Goal: Task Accomplishment & Management: Complete application form

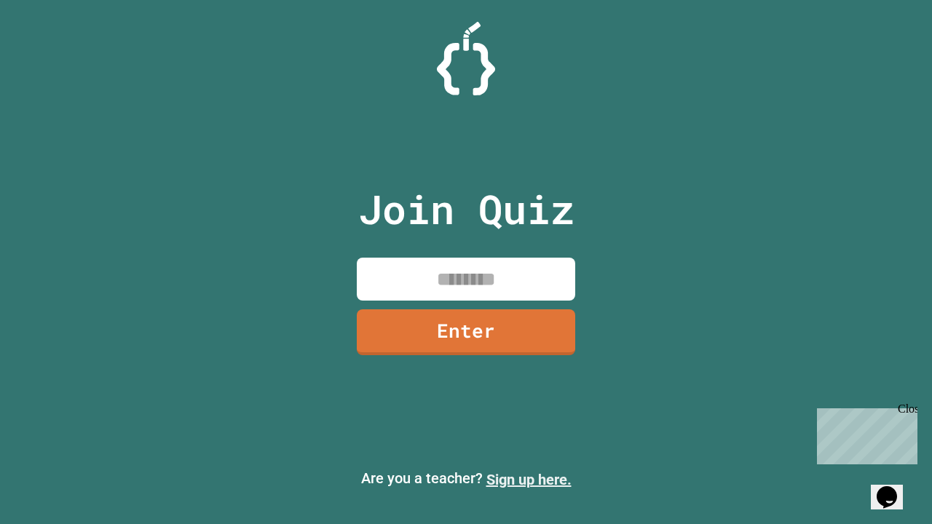
click at [529, 480] on link "Sign up here." at bounding box center [529, 479] width 85 height 17
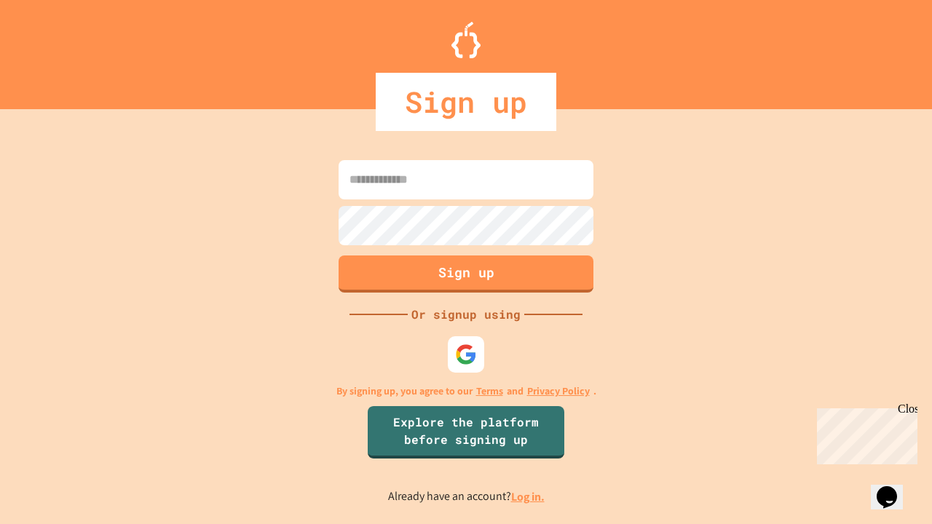
click at [529, 497] on link "Log in." at bounding box center [528, 496] width 34 height 15
